Goal: Navigation & Orientation: Find specific page/section

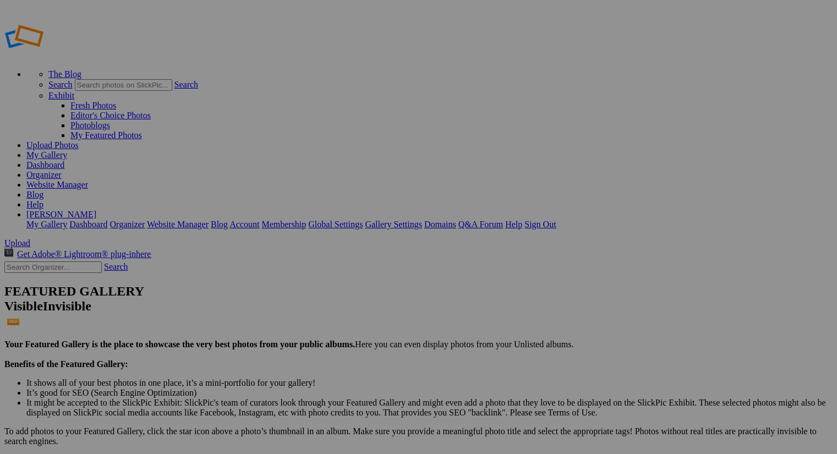
click at [96, 210] on link "[PERSON_NAME]" at bounding box center [61, 214] width 70 height 9
click at [64, 160] on link "Dashboard" at bounding box center [45, 164] width 38 height 9
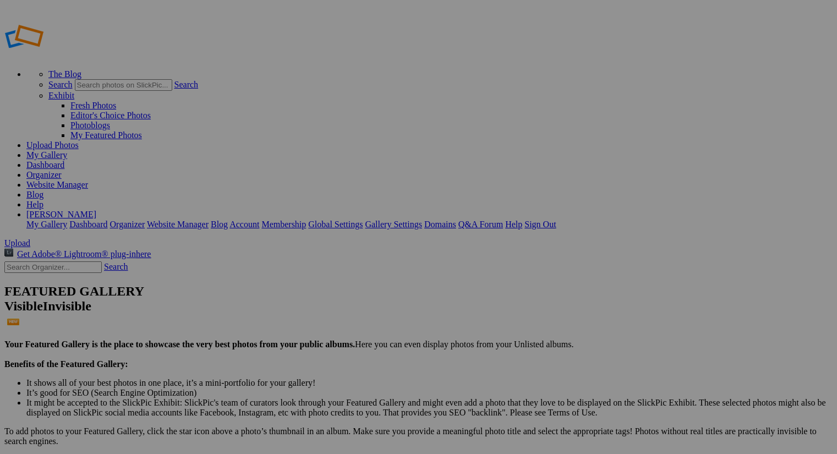
click at [64, 160] on link "Dashboard" at bounding box center [45, 164] width 38 height 9
